Goal: Find specific page/section: Find specific page/section

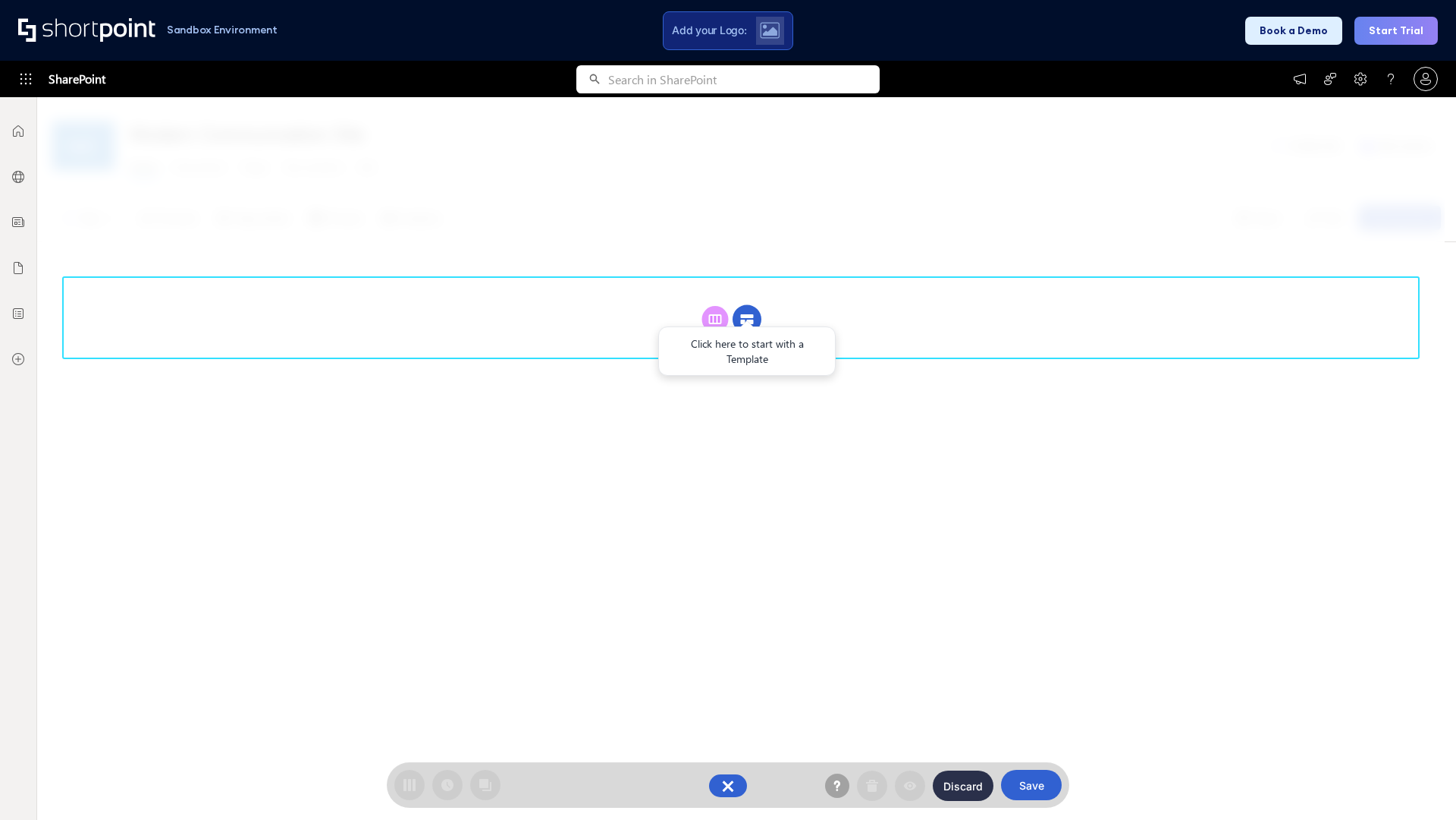
click at [747, 319] on circle at bounding box center [747, 319] width 29 height 29
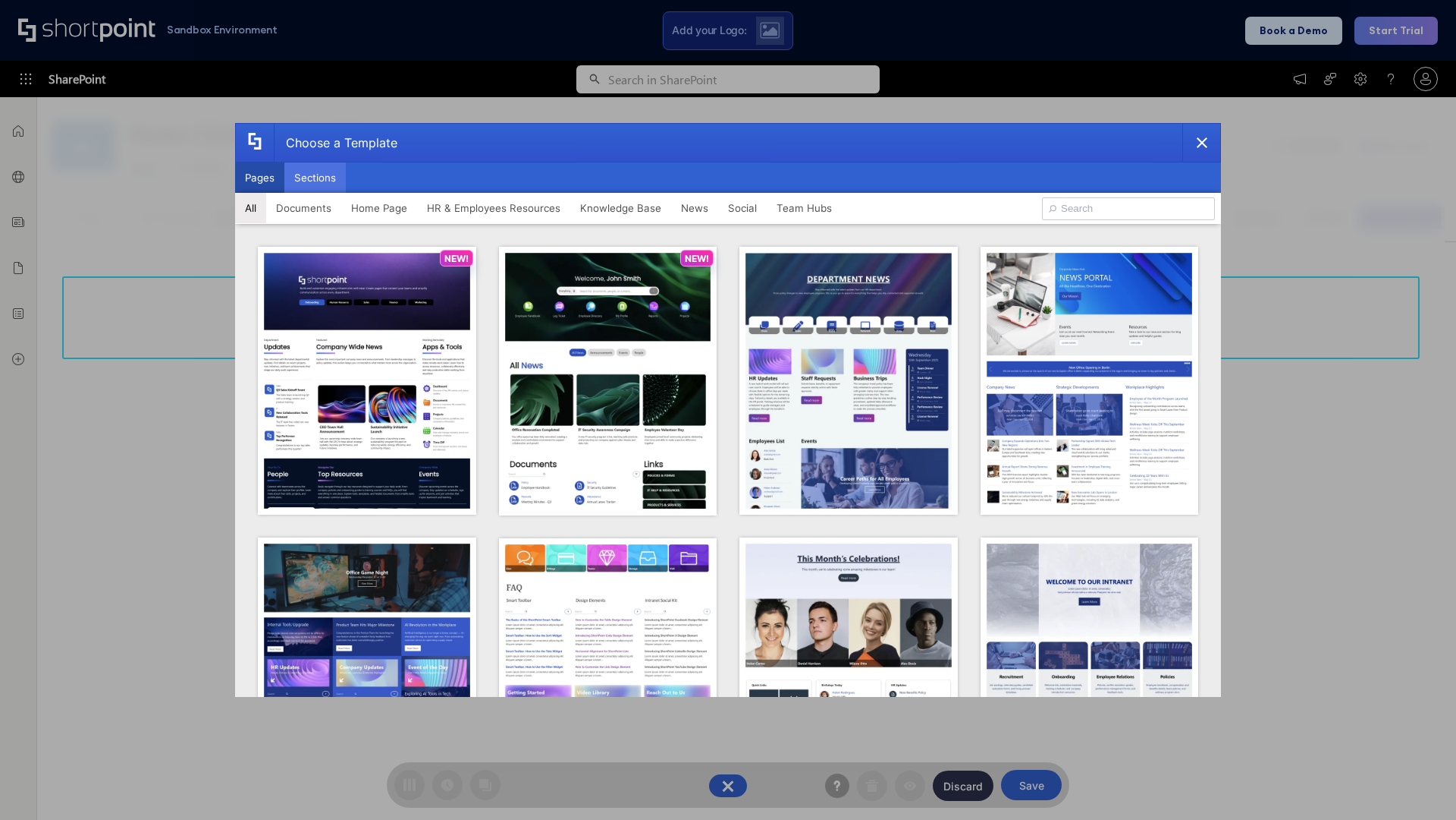
click at [315, 177] on button "Sections" at bounding box center [315, 177] width 61 height 30
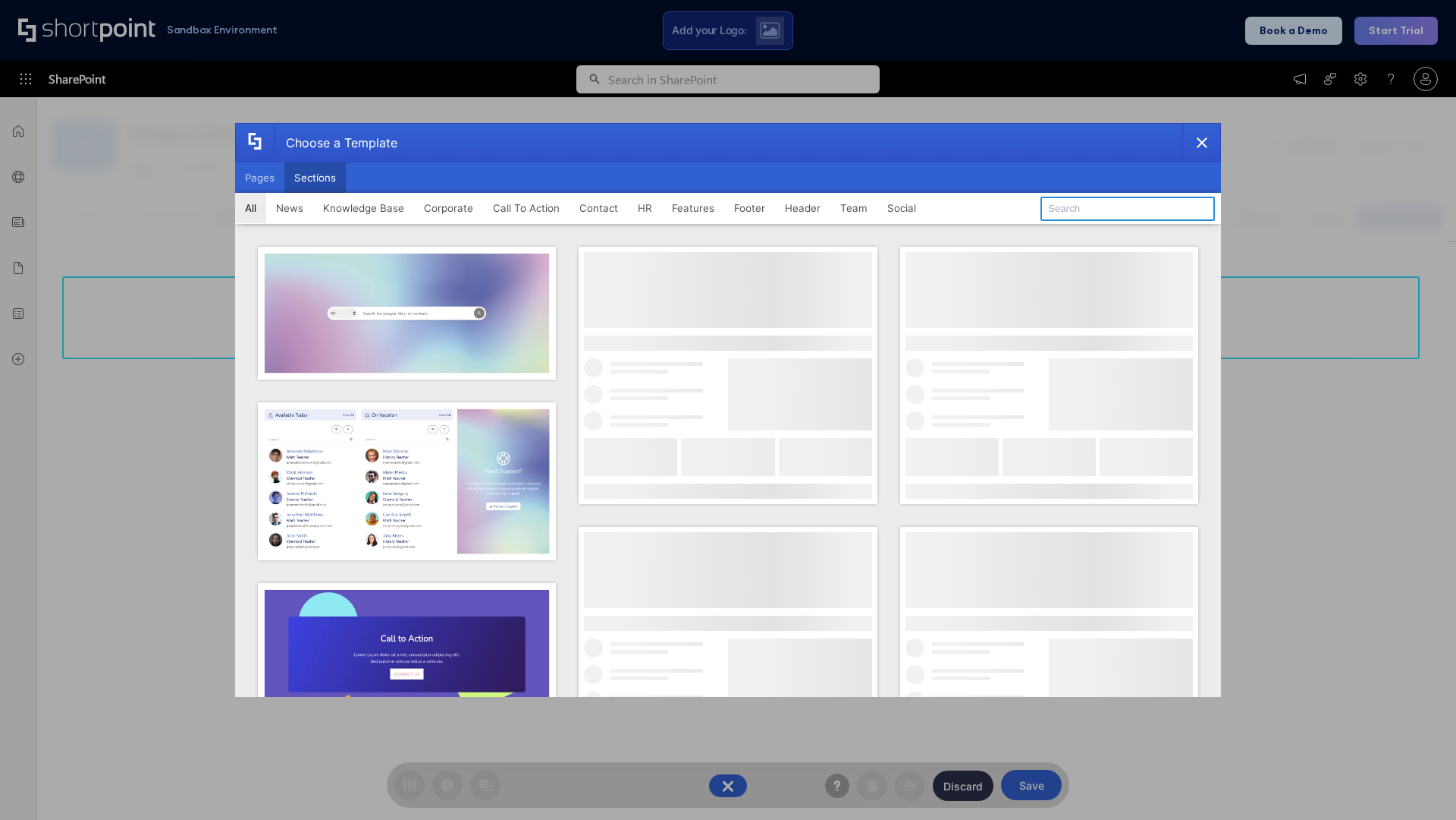
type input "Contact Cta"
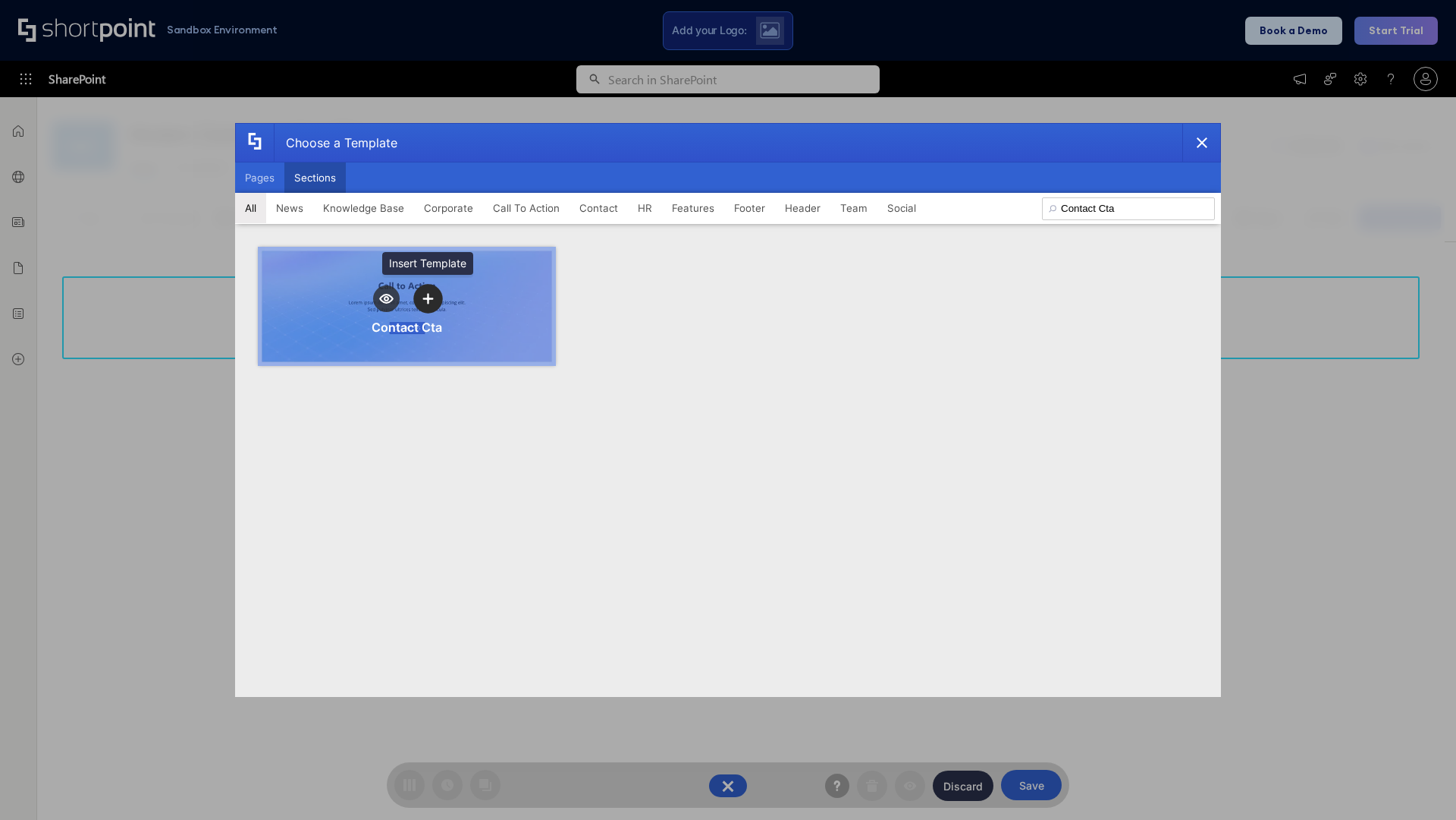
click at [428, 298] on icon "template selector" at bounding box center [427, 298] width 11 height 11
